Goal: Transaction & Acquisition: Purchase product/service

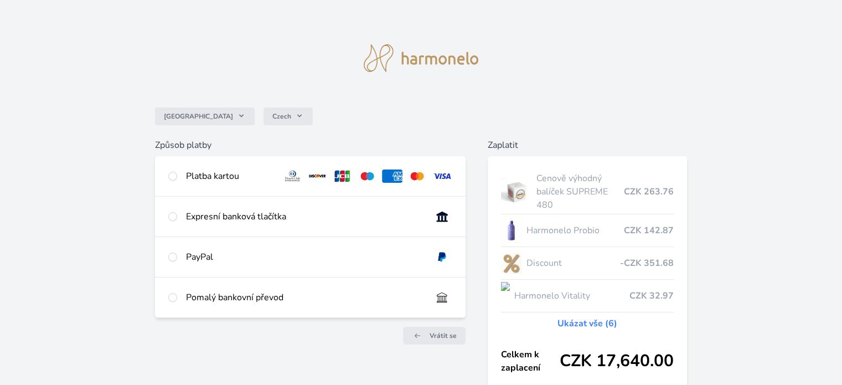
click at [199, 166] on div "Platba kartou" at bounding box center [310, 176] width 310 height 40
radio input "true"
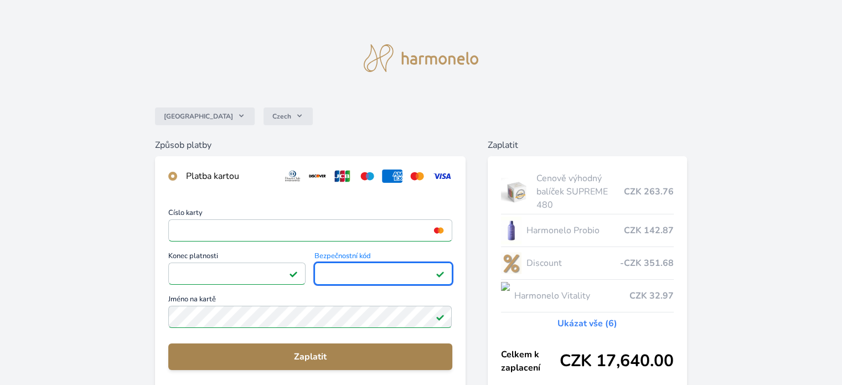
click at [267, 359] on span "Zaplatit" at bounding box center [310, 356] width 266 height 13
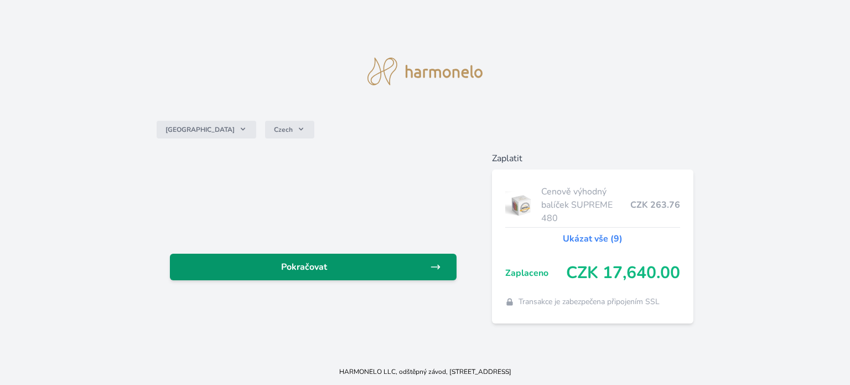
click at [367, 263] on link "Pokračovat" at bounding box center [313, 266] width 287 height 27
